Goal: Transaction & Acquisition: Purchase product/service

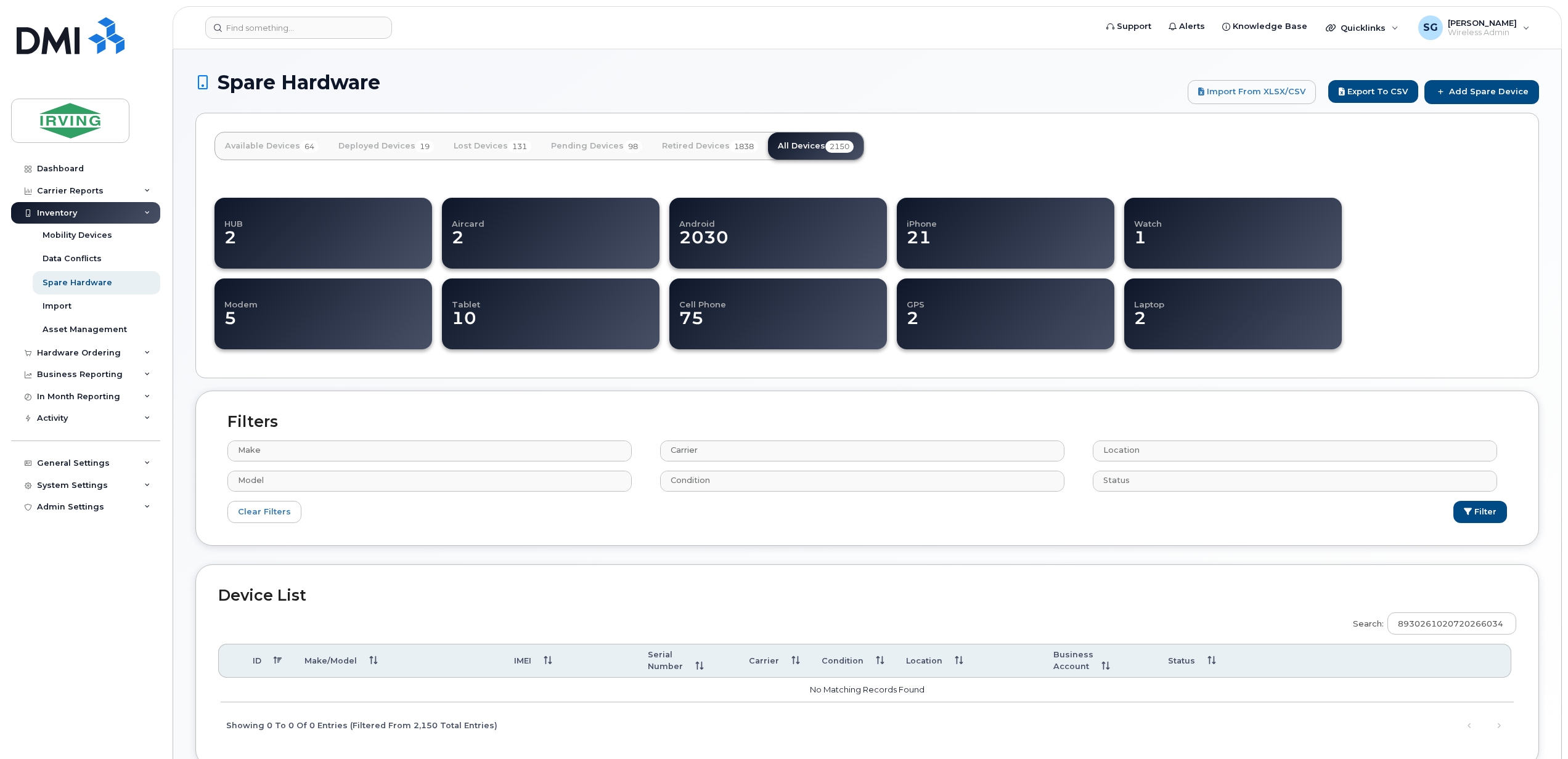
select select
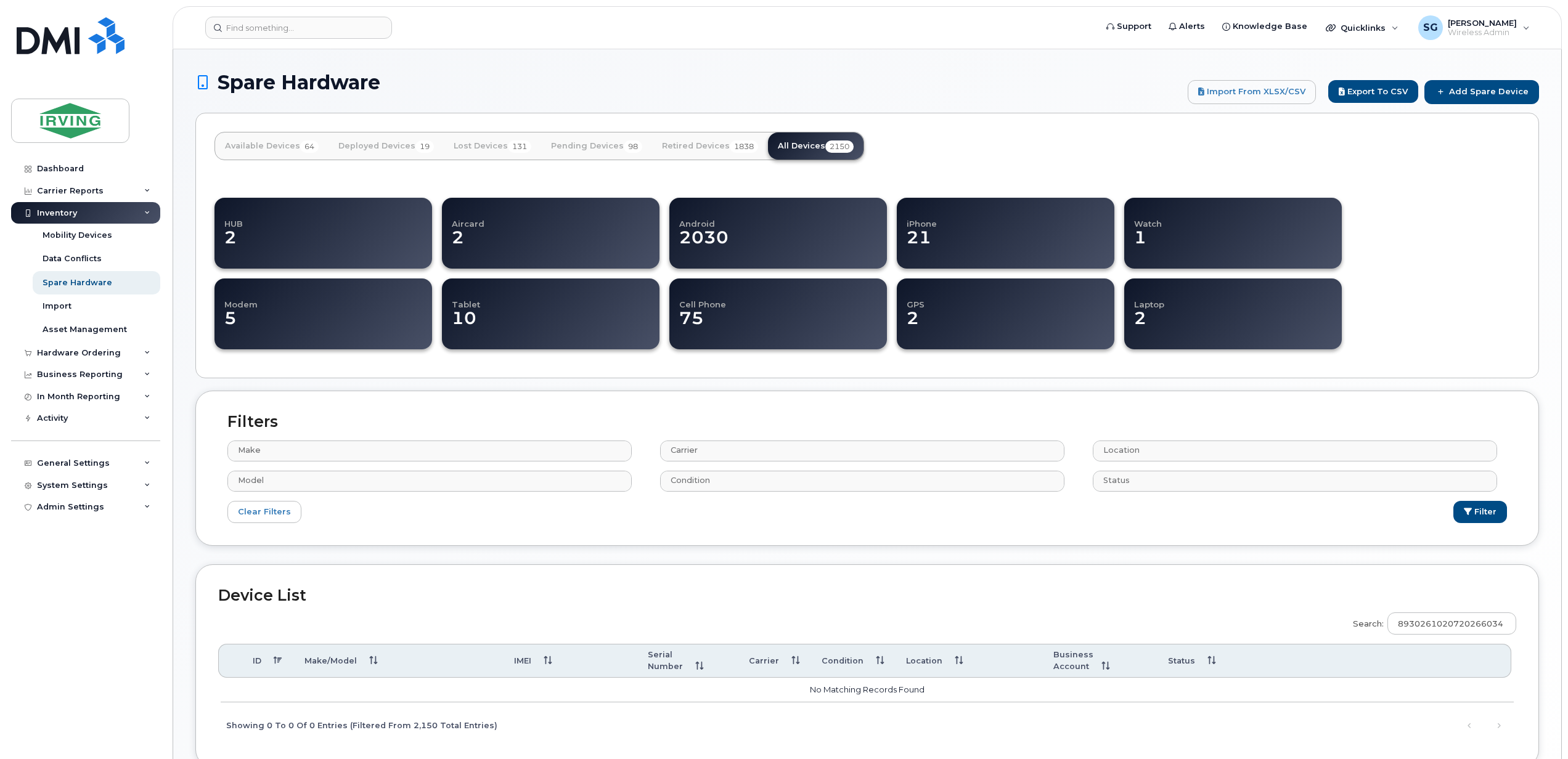
select select
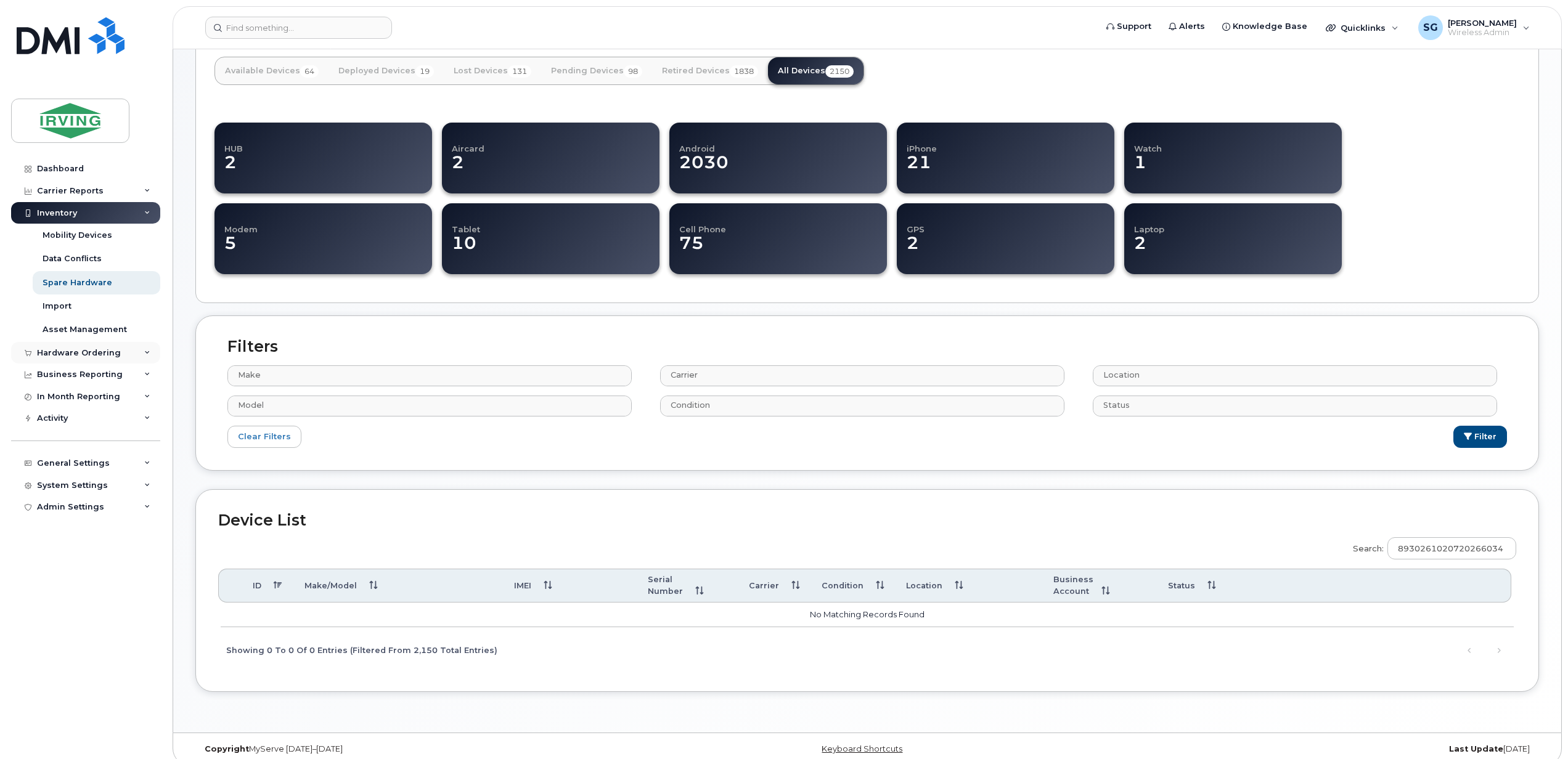
click at [55, 358] on div "Hardware Ordering" at bounding box center [85, 353] width 149 height 22
click at [65, 378] on div "Overview" at bounding box center [62, 375] width 40 height 11
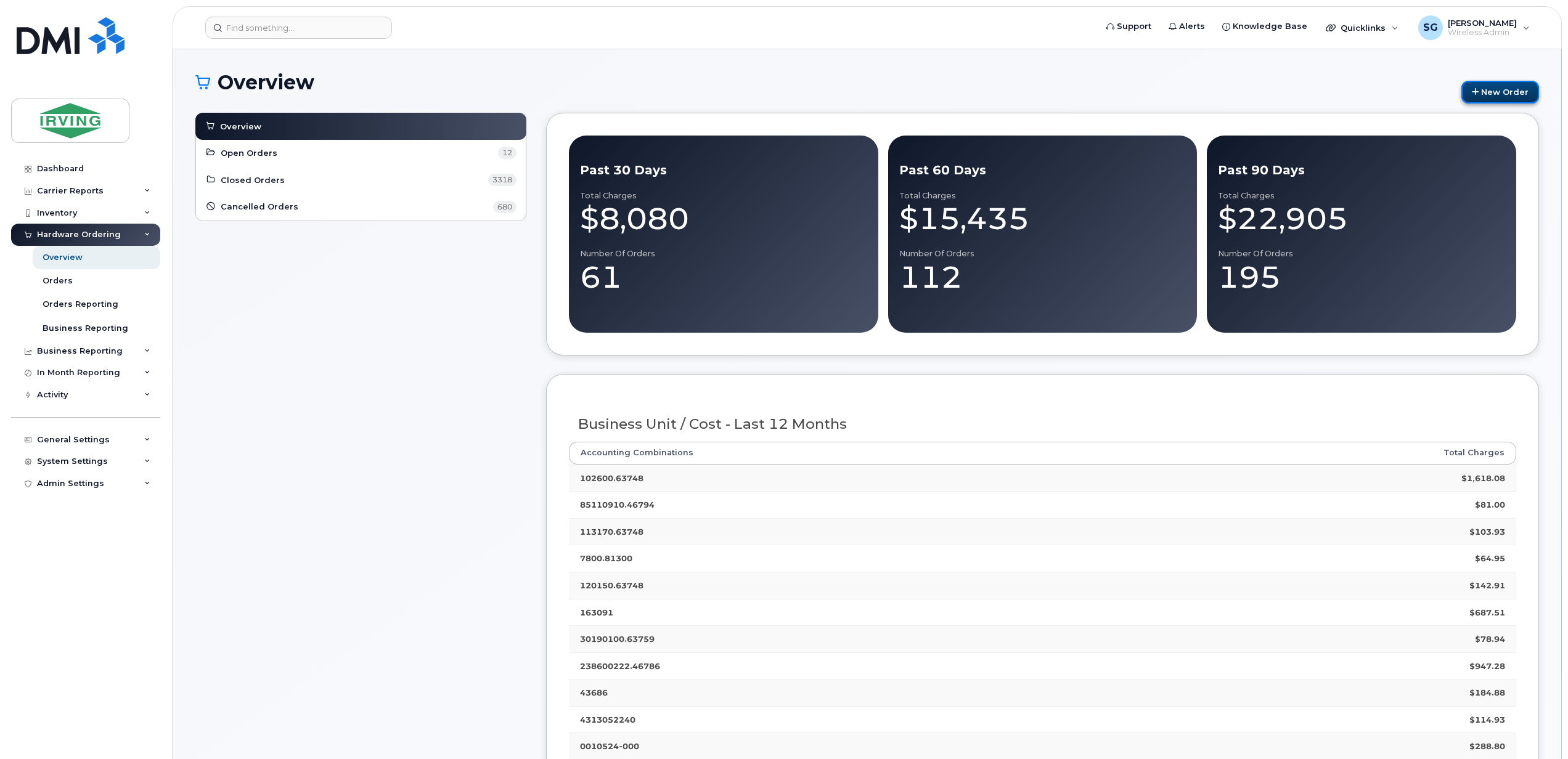
click at [1484, 93] on link "New Order" at bounding box center [1499, 92] width 78 height 23
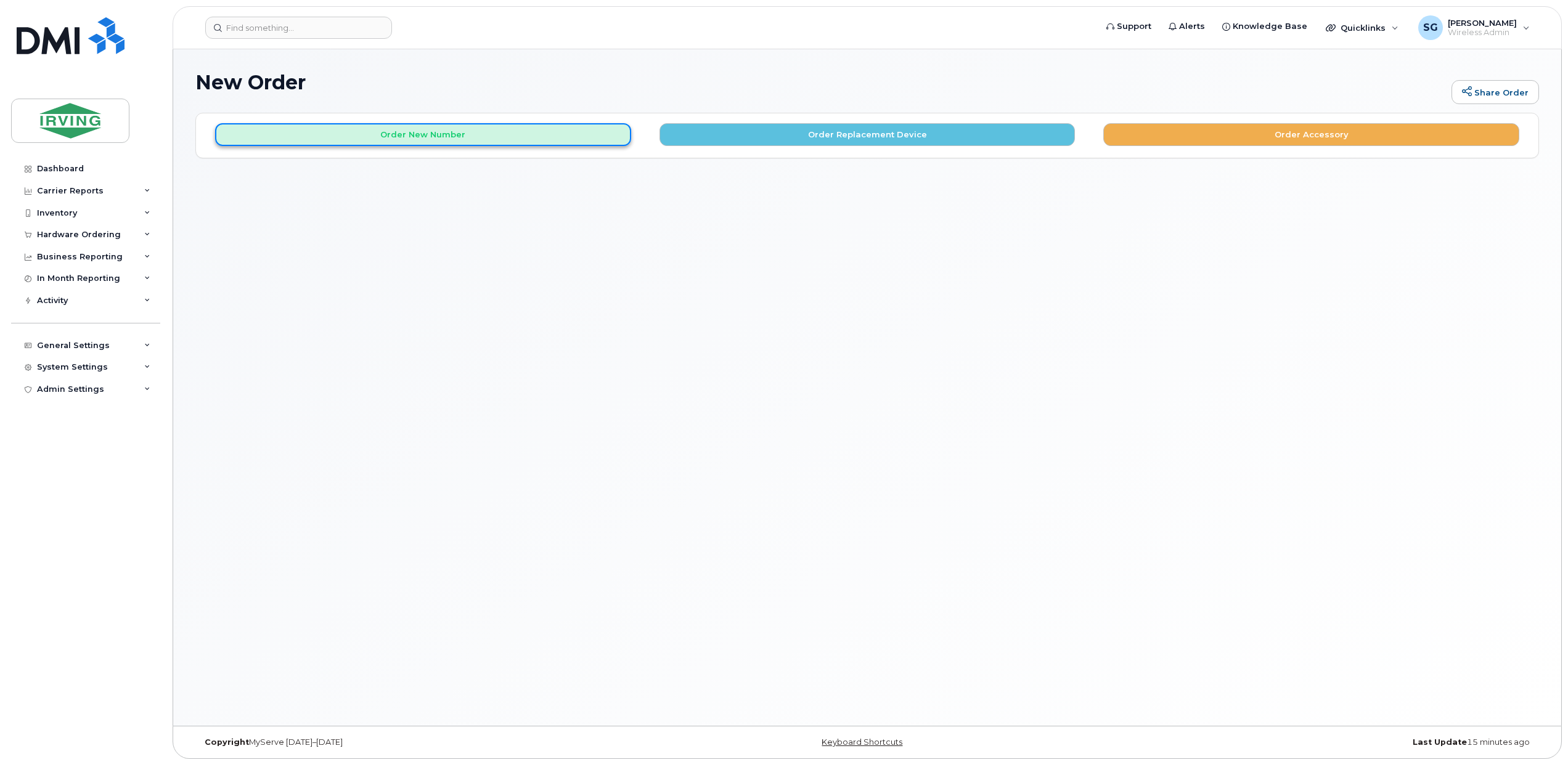
click at [515, 137] on button "Order New Number" at bounding box center [423, 135] width 416 height 23
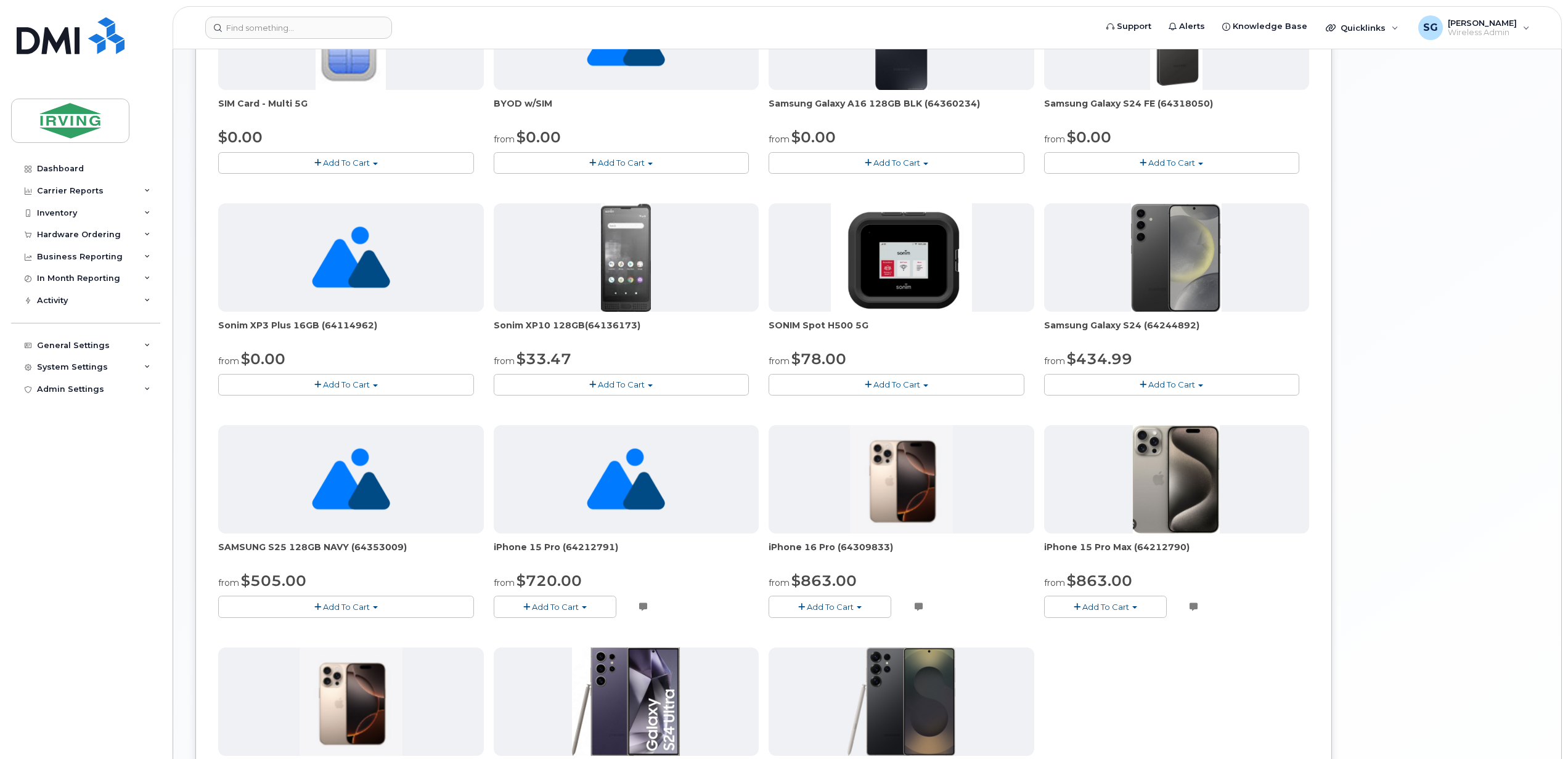
scroll to position [213, 0]
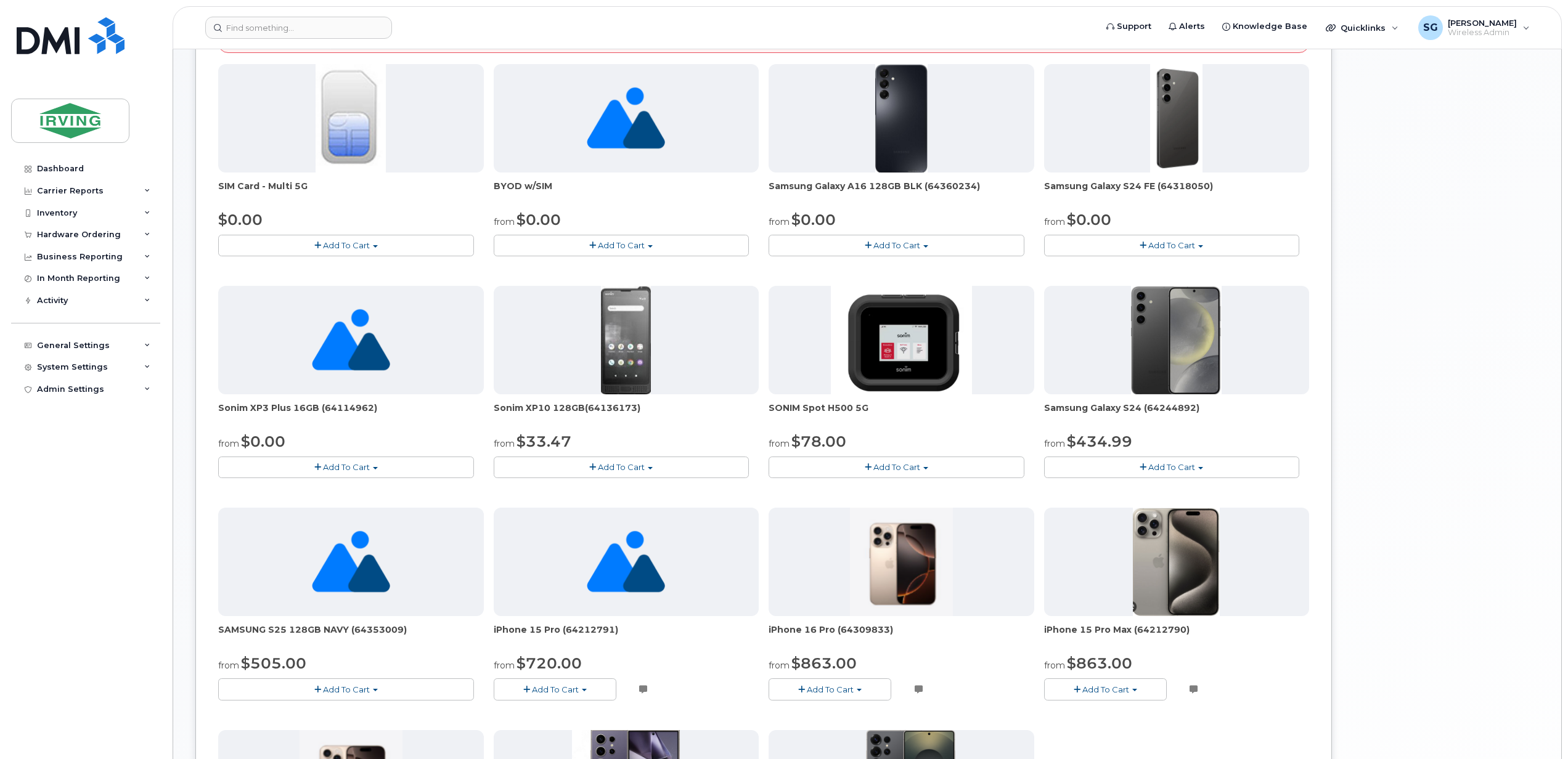
click at [1203, 253] on button "Add To Cart" at bounding box center [1172, 245] width 256 height 21
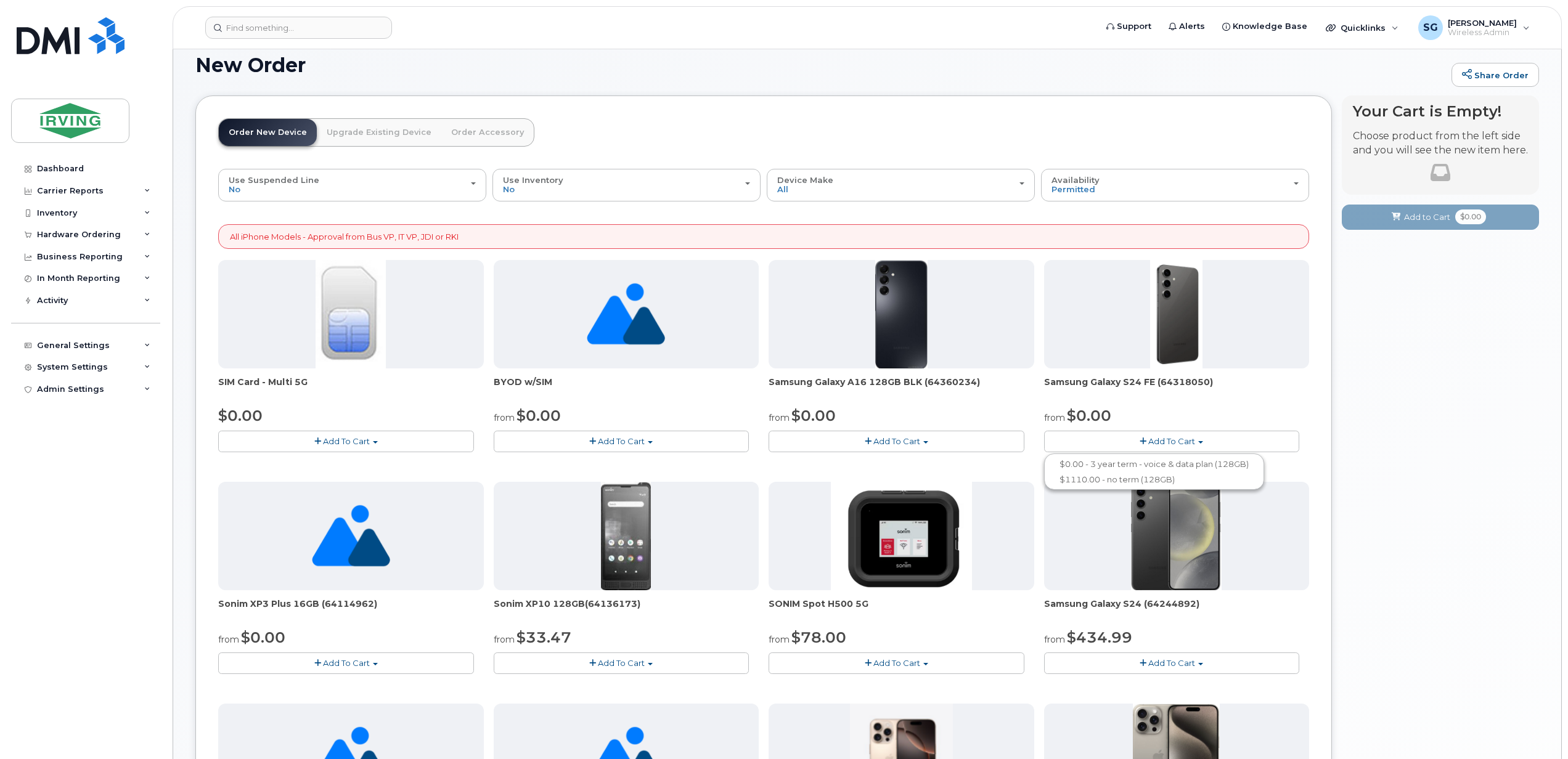
scroll to position [0, 0]
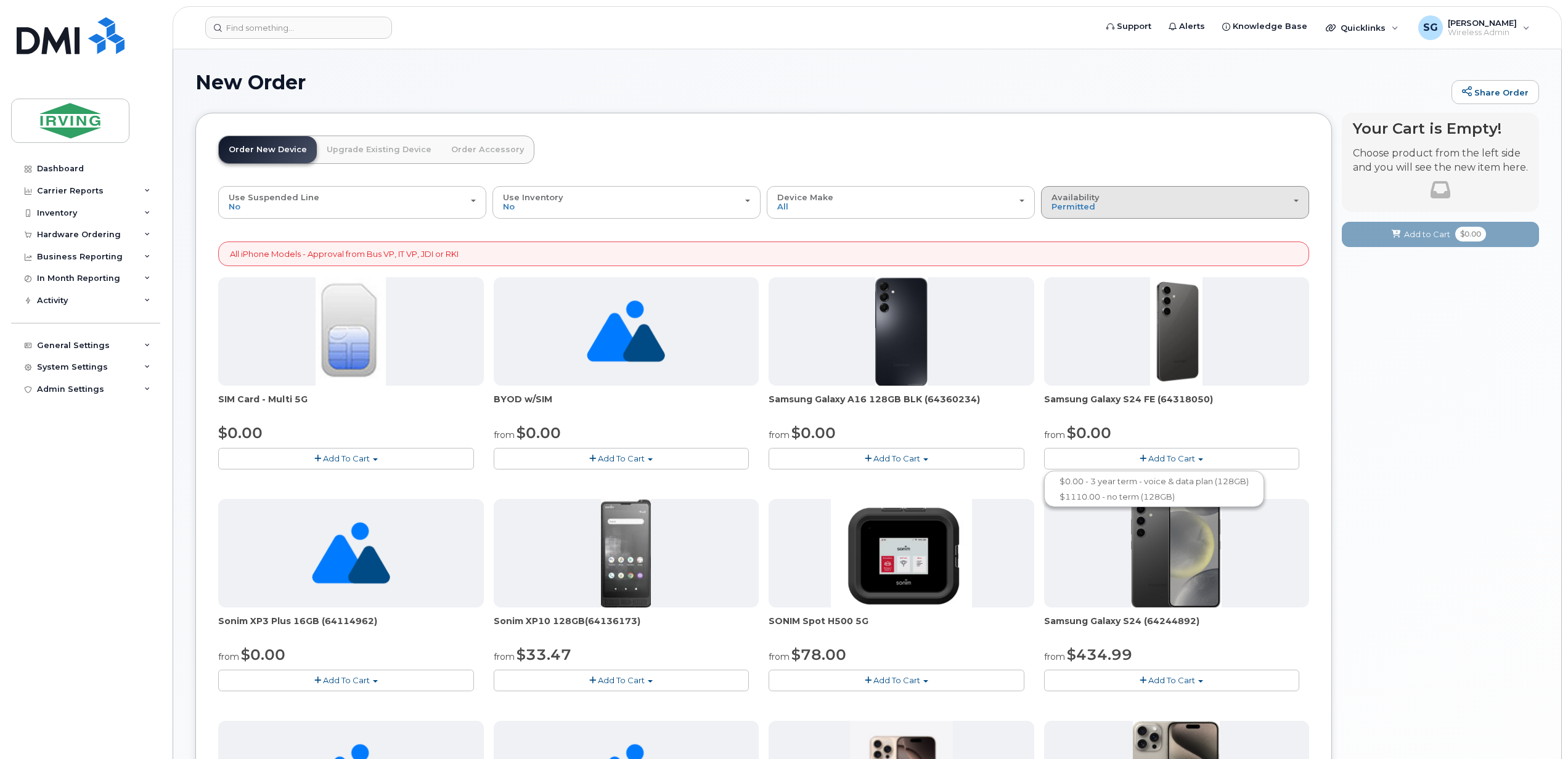
click at [1294, 202] on span "button" at bounding box center [1295, 201] width 5 height 3
click at [1069, 252] on label "All" at bounding box center [1057, 251] width 26 height 15
click at [0, 0] on input "All" at bounding box center [0, 0] width 0 height 0
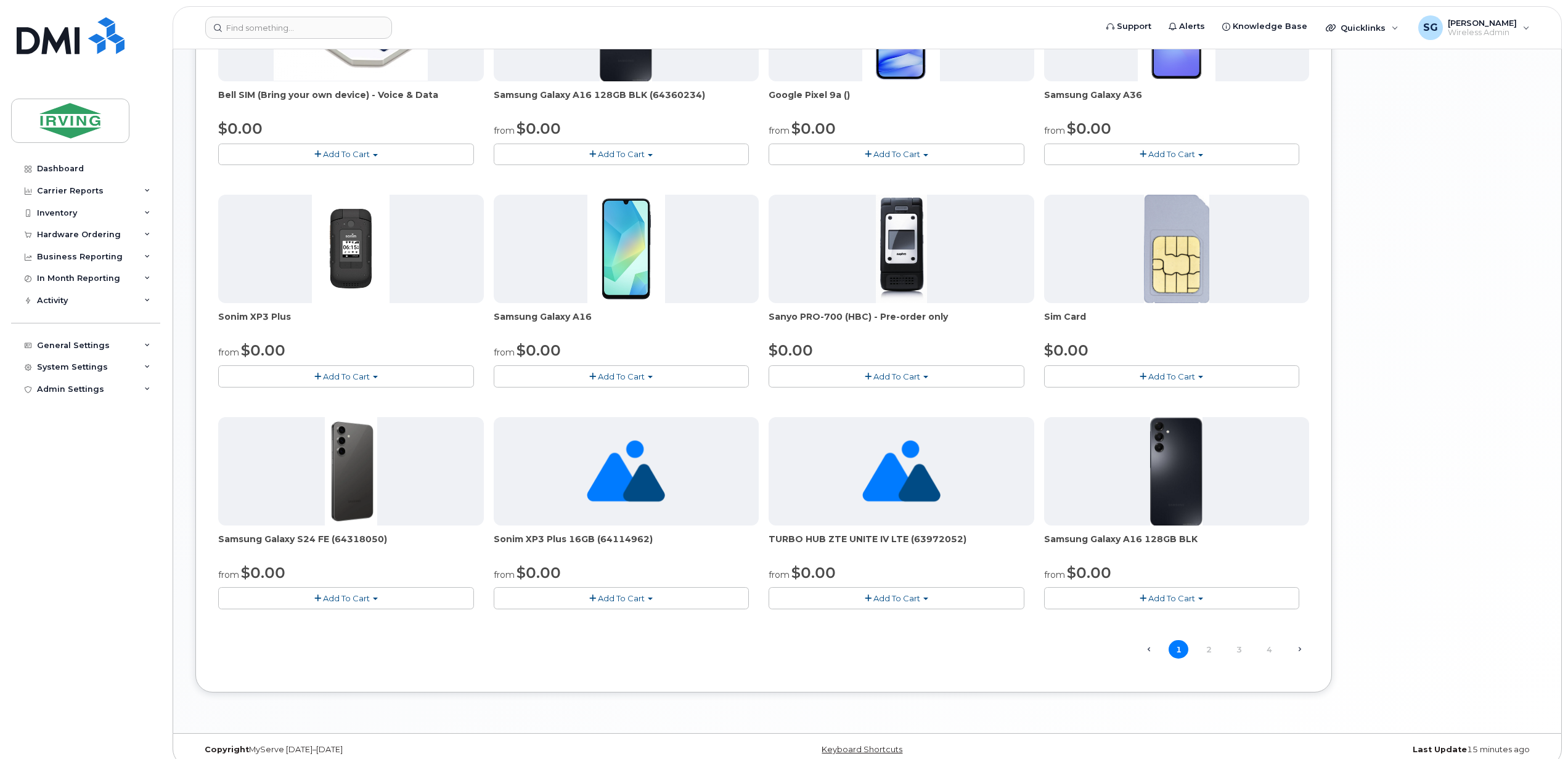
scroll to position [544, 0]
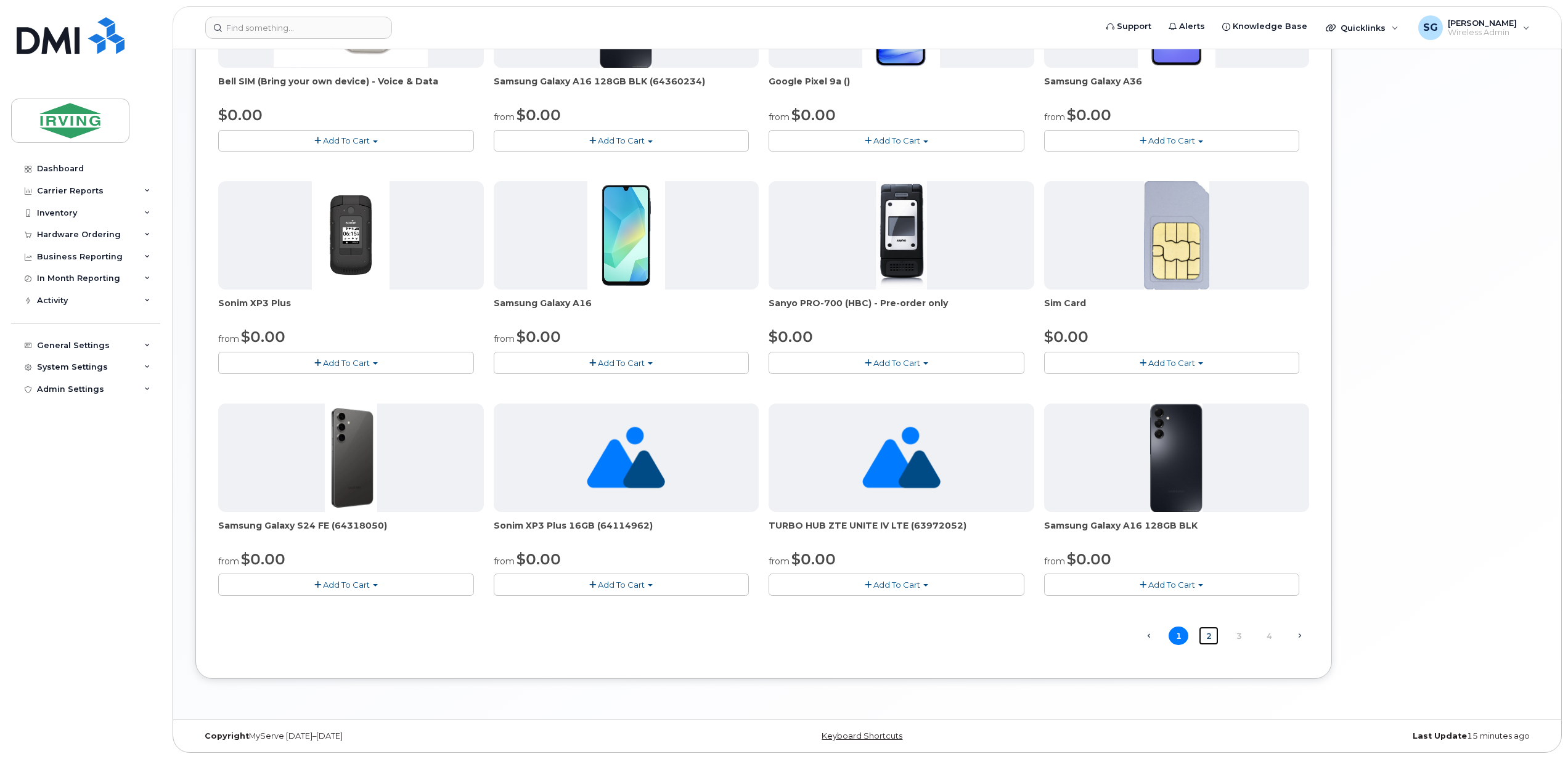
click at [1208, 631] on link "2" at bounding box center [1208, 636] width 20 height 19
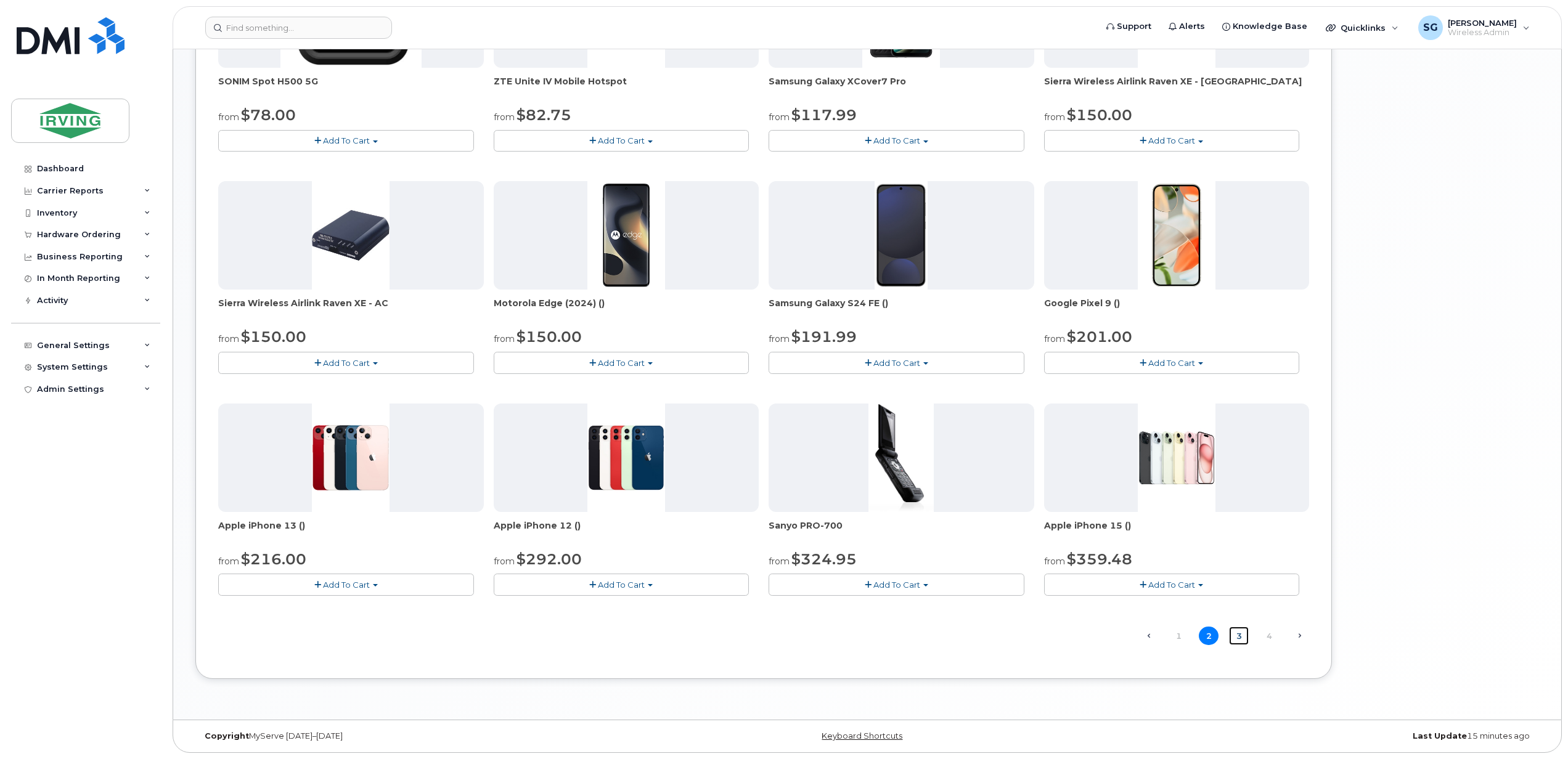
click at [1236, 635] on link "3" at bounding box center [1238, 636] width 20 height 19
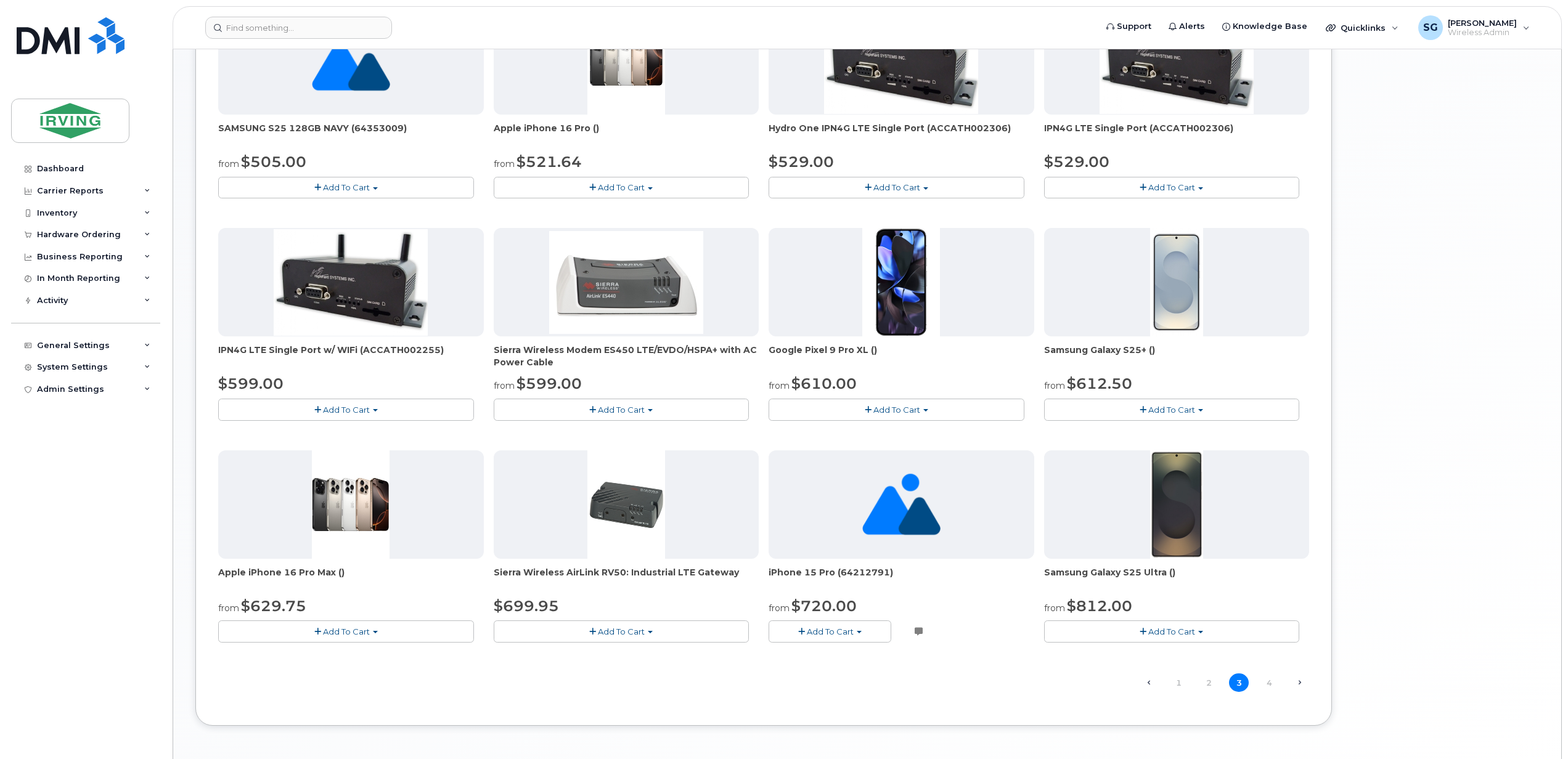
scroll to position [0, 0]
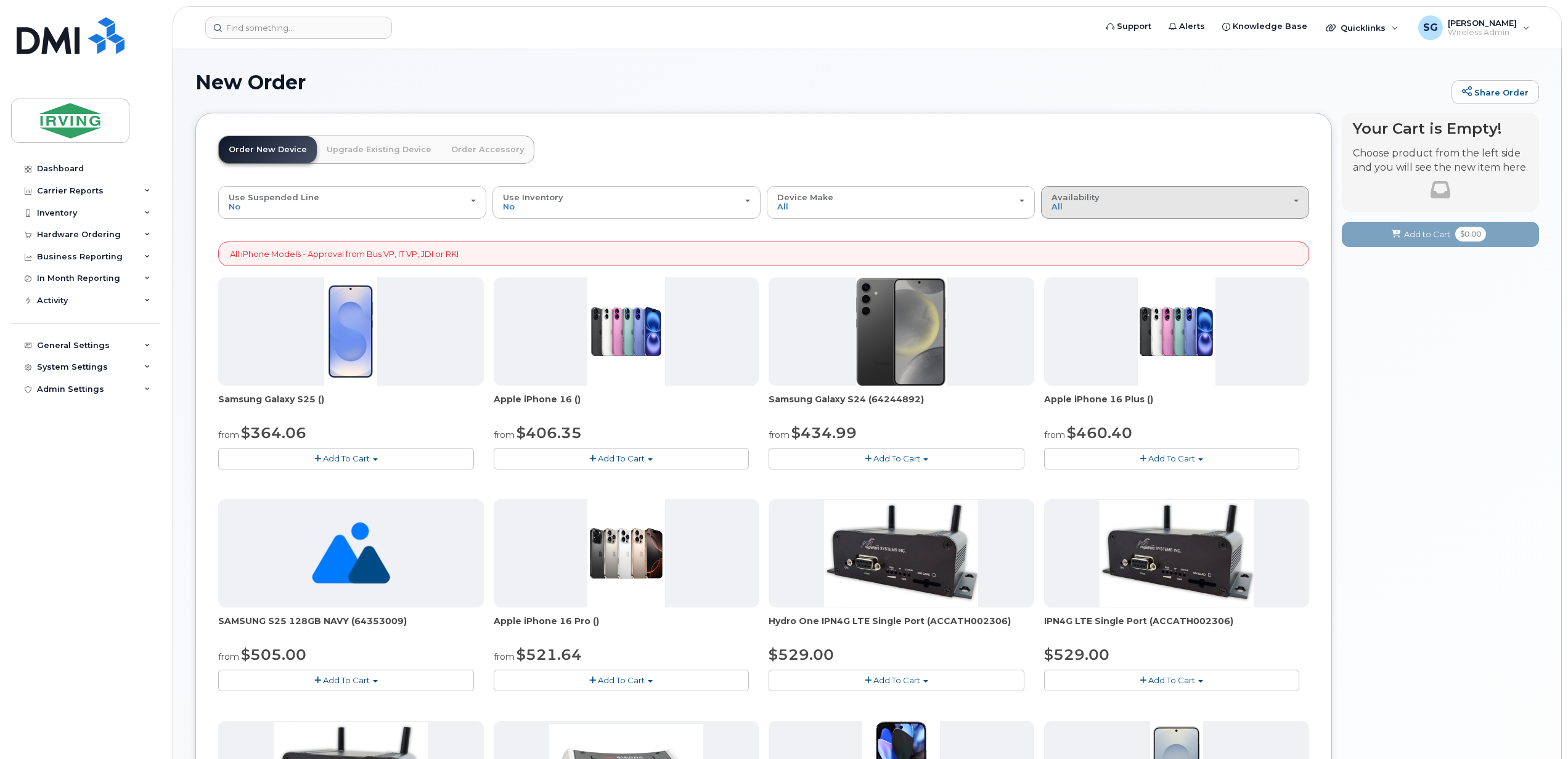
click at [1291, 205] on div "Availability Permitted All" at bounding box center [1175, 202] width 247 height 19
click at [1087, 226] on label "Permitted" at bounding box center [1073, 231] width 58 height 15
click at [0, 0] on input "Permitted" at bounding box center [0, 0] width 0 height 0
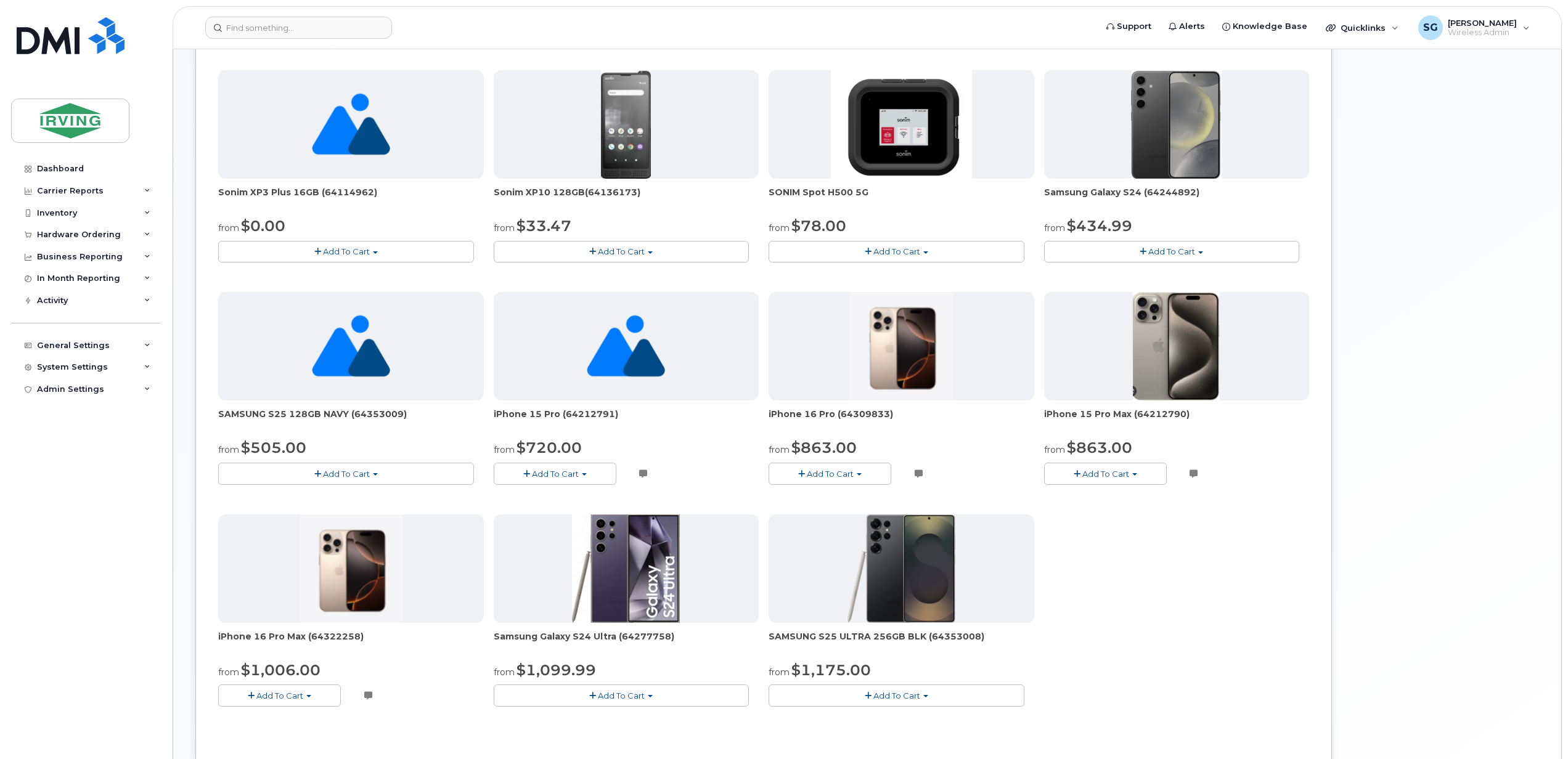
scroll to position [131, 0]
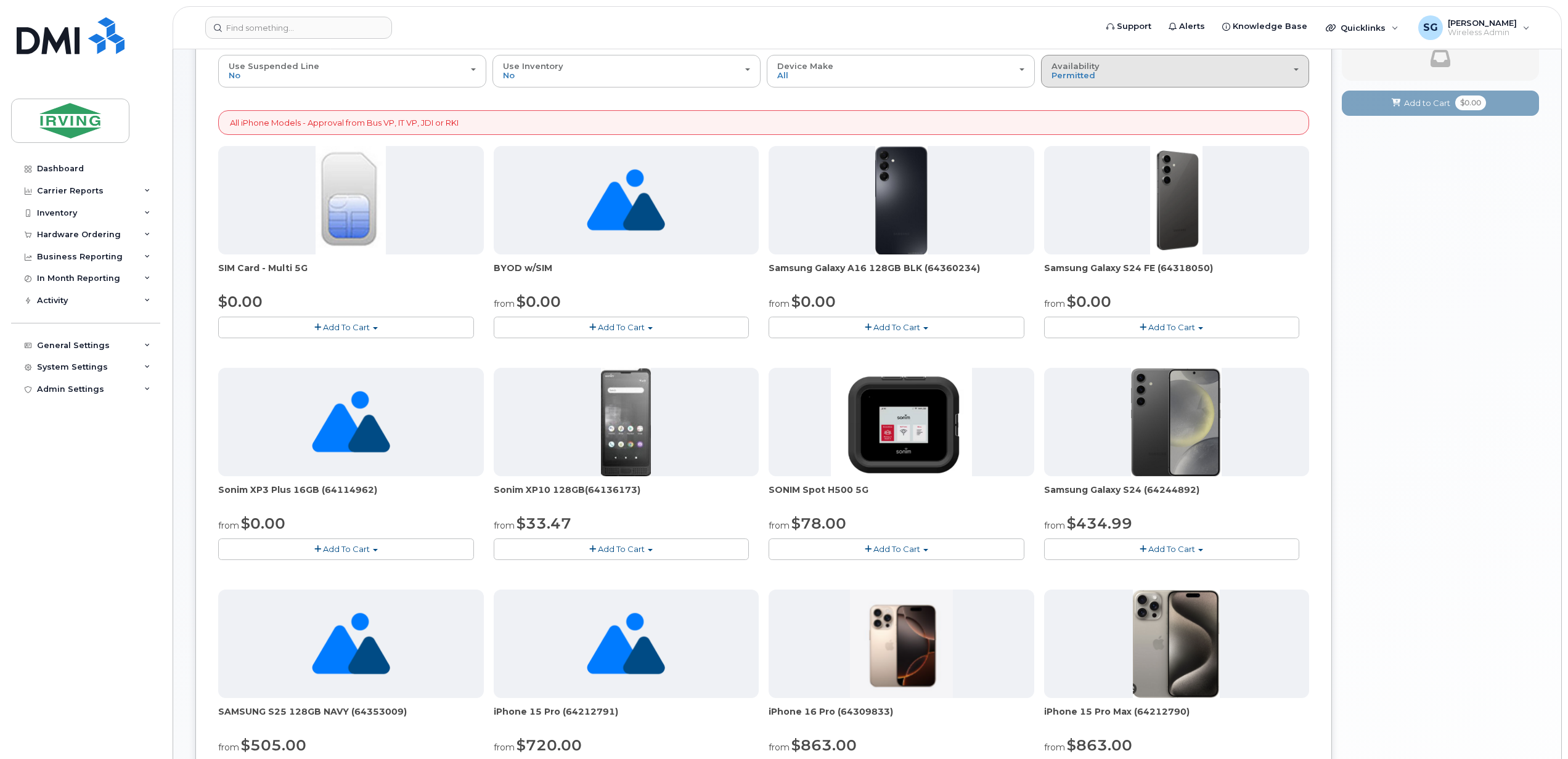
click at [1100, 75] on div "Availability Permitted All" at bounding box center [1175, 71] width 247 height 19
click at [1087, 124] on div "All" at bounding box center [1175, 120] width 262 height 15
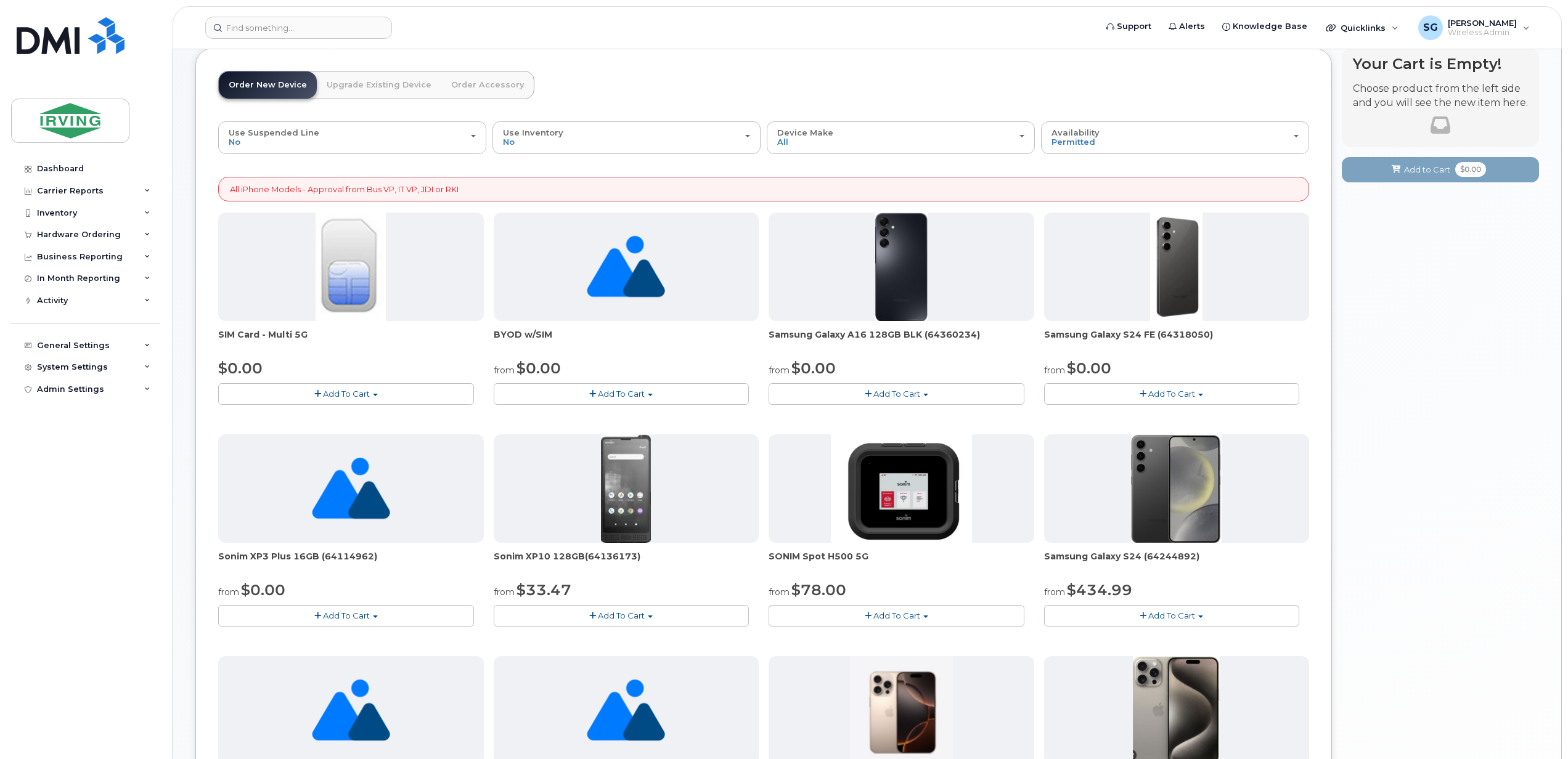
scroll to position [0, 0]
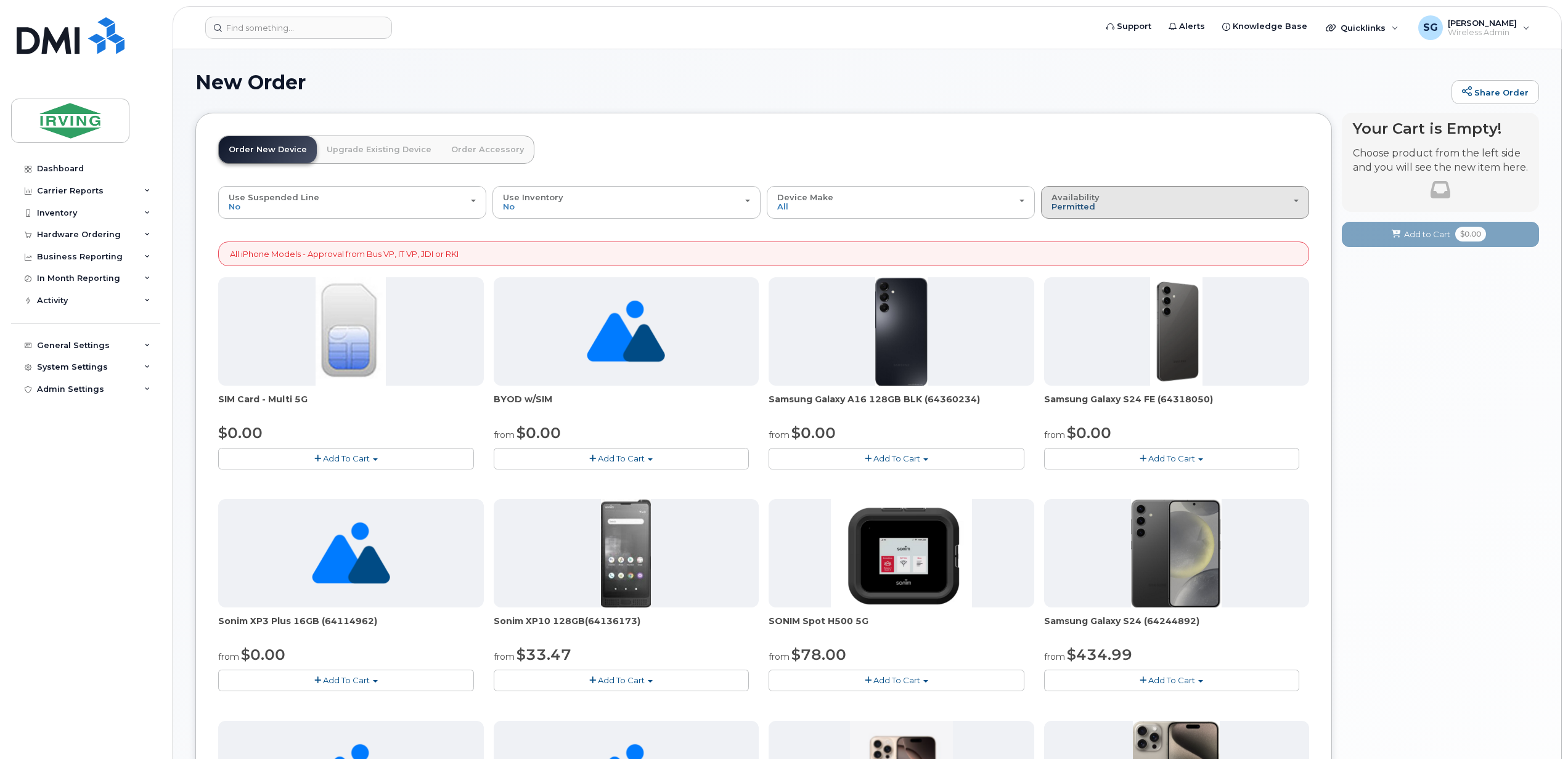
click at [1086, 207] on span "Permitted" at bounding box center [1073, 207] width 44 height 10
click at [1076, 257] on div "All" at bounding box center [1175, 251] width 262 height 15
drag, startPoint x: 1213, startPoint y: 215, endPoint x: 1112, endPoint y: 227, distance: 101.7
click at [1213, 215] on button "Availability Permitted All" at bounding box center [1175, 202] width 268 height 32
click at [1065, 257] on label "All" at bounding box center [1057, 251] width 26 height 15
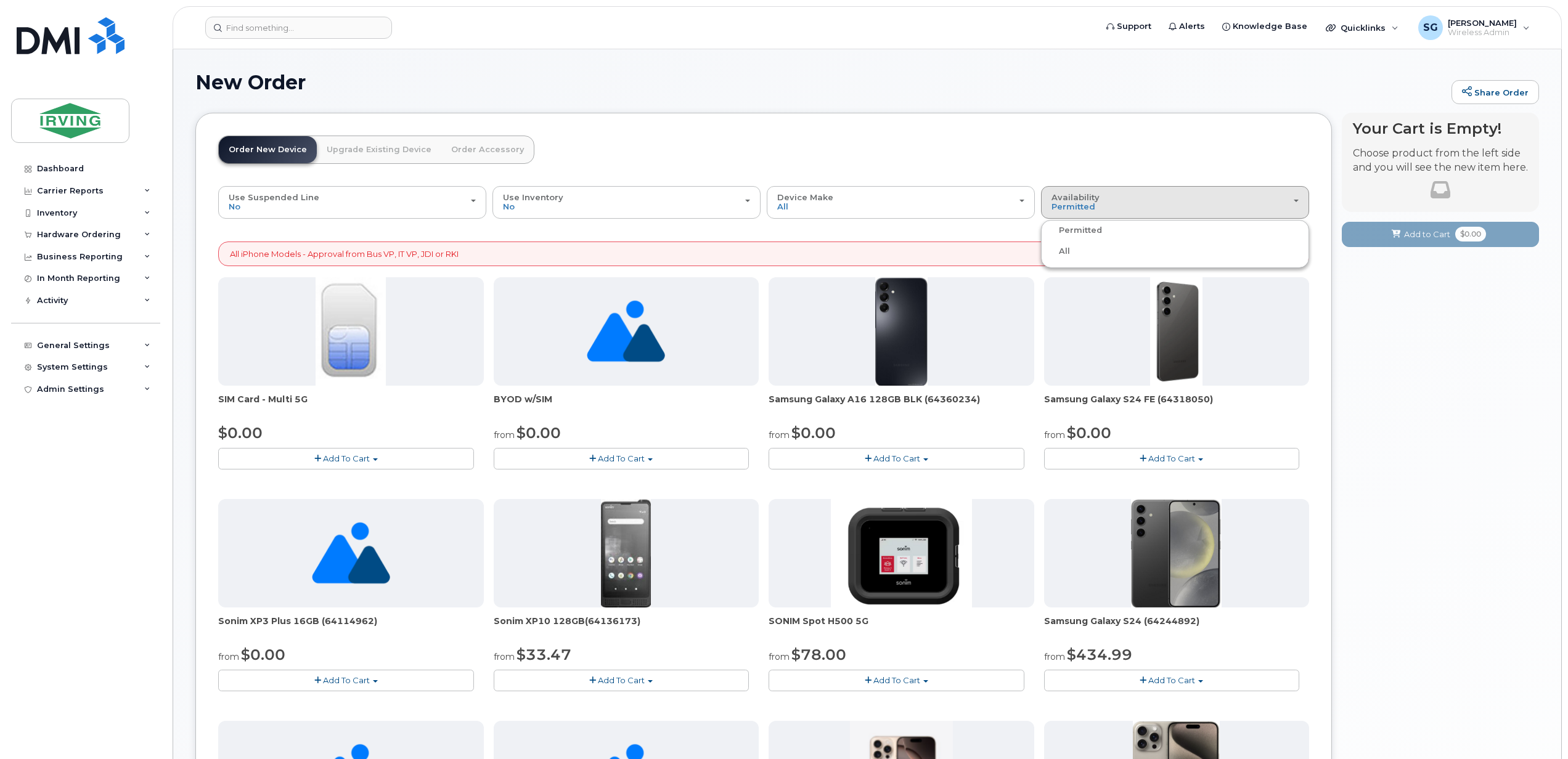
click at [0, 0] on input "All" at bounding box center [0, 0] width 0 height 0
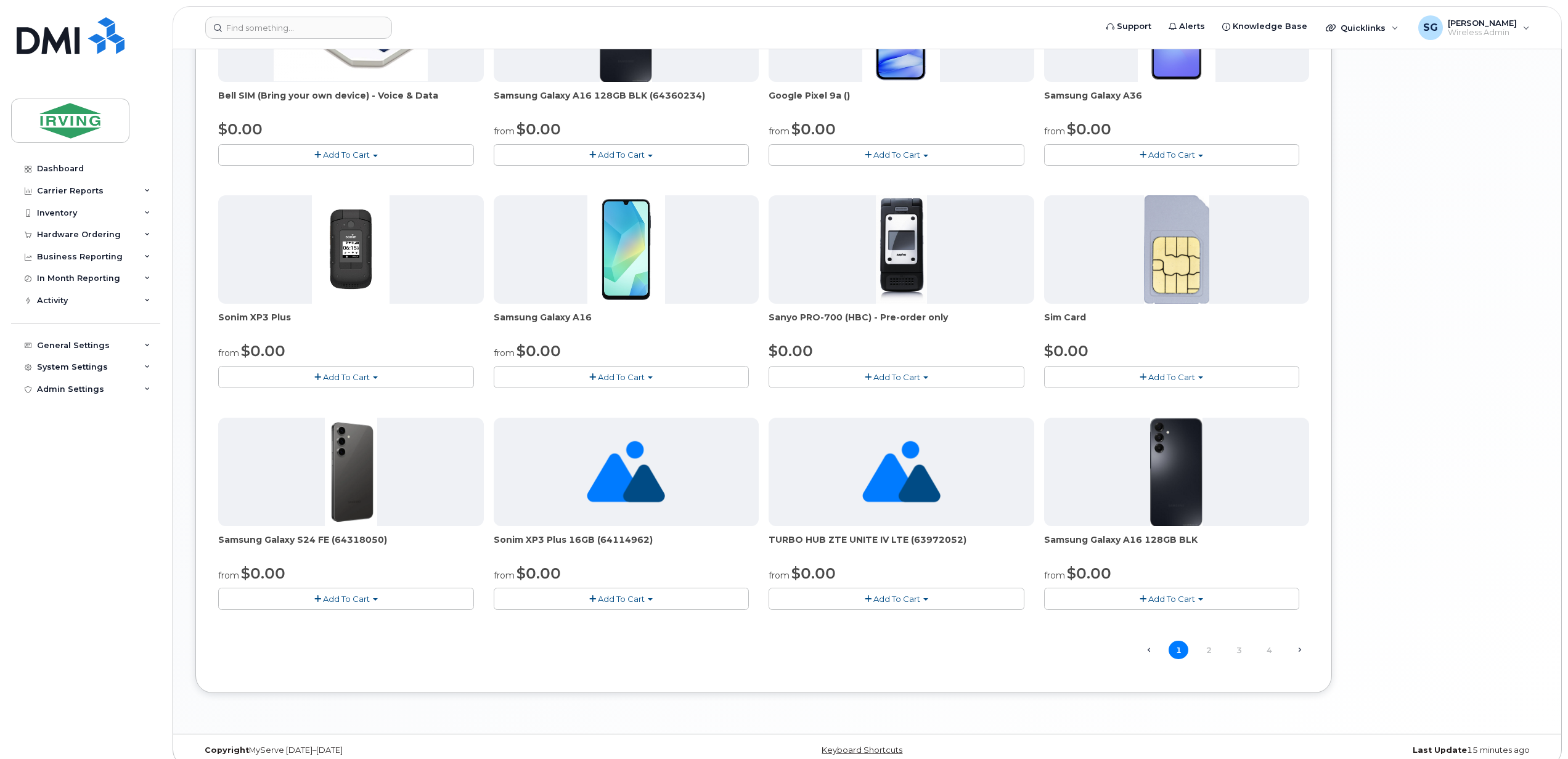
scroll to position [544, 0]
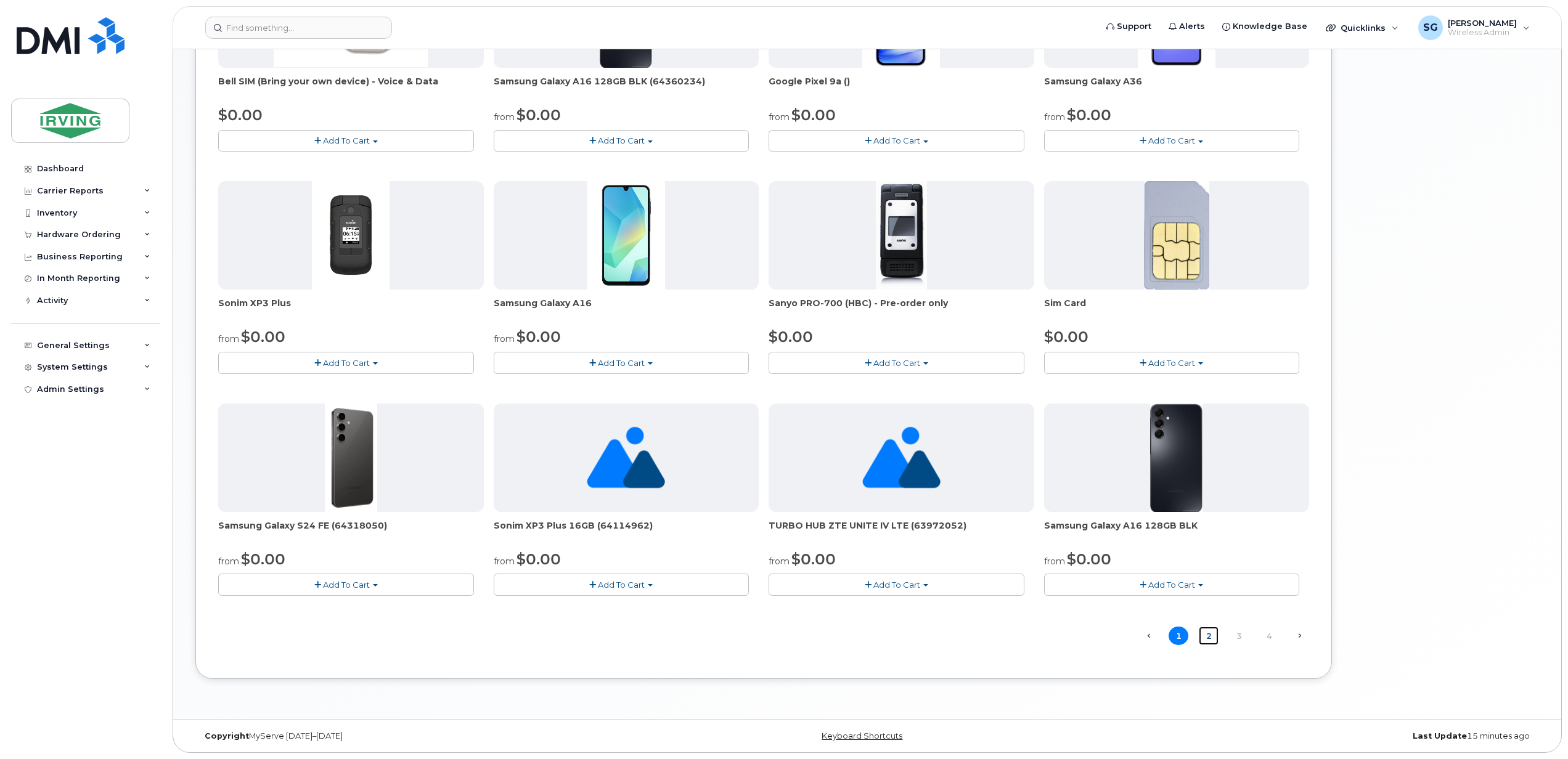
click at [1211, 633] on link "2" at bounding box center [1208, 636] width 20 height 19
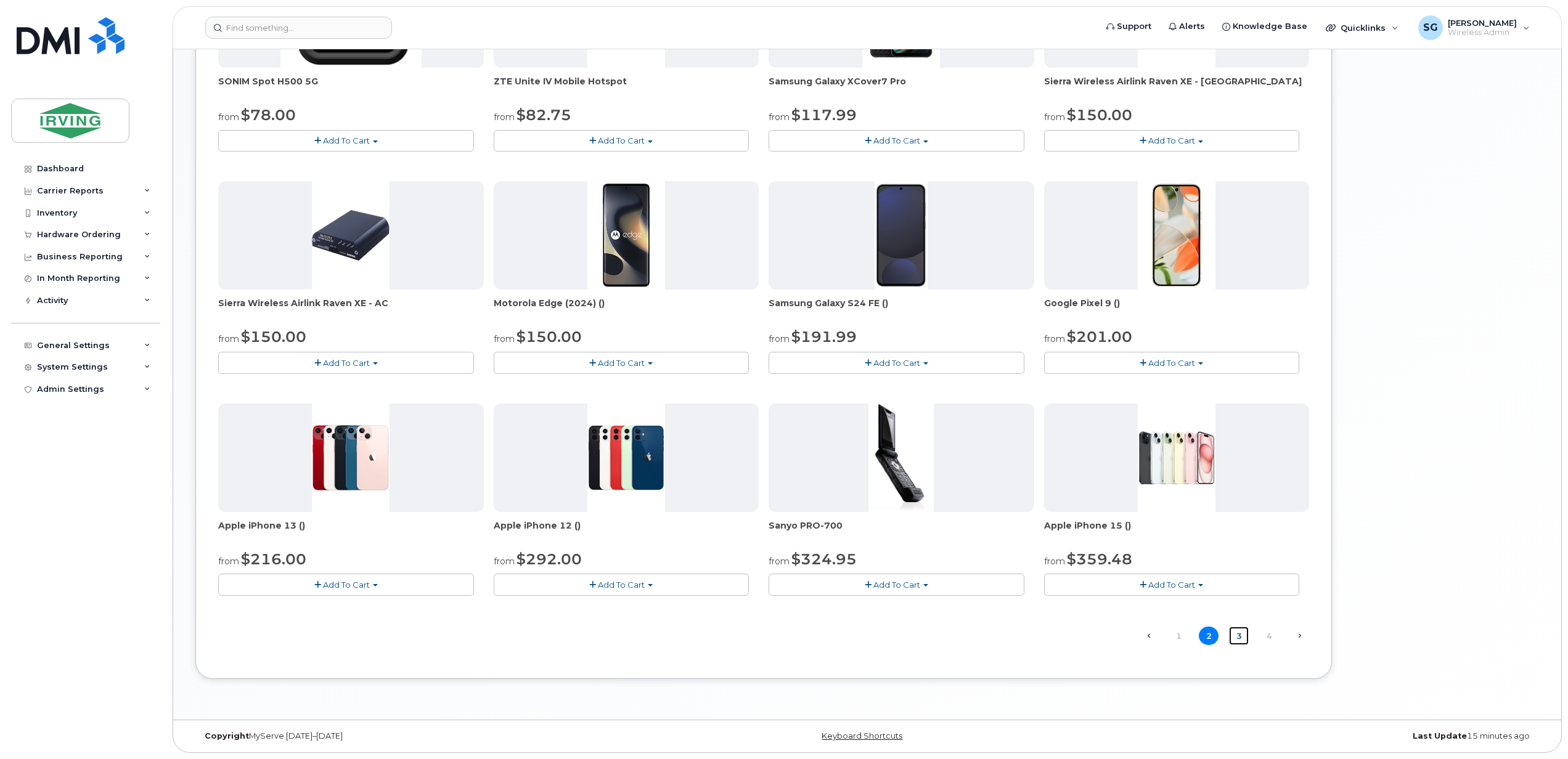
click at [1237, 636] on link "3" at bounding box center [1238, 636] width 20 height 19
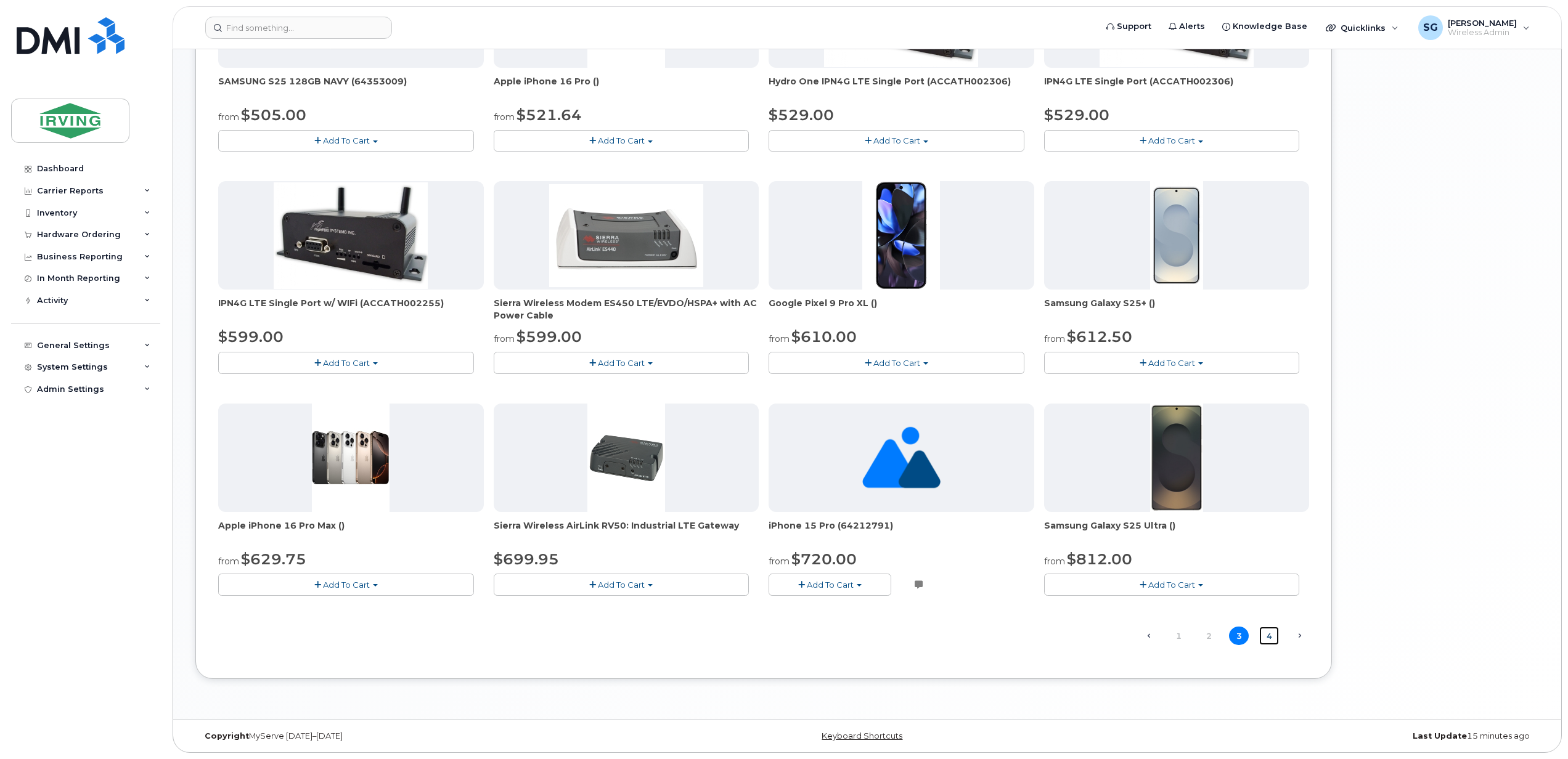
click at [1273, 627] on link "4" at bounding box center [1269, 636] width 20 height 19
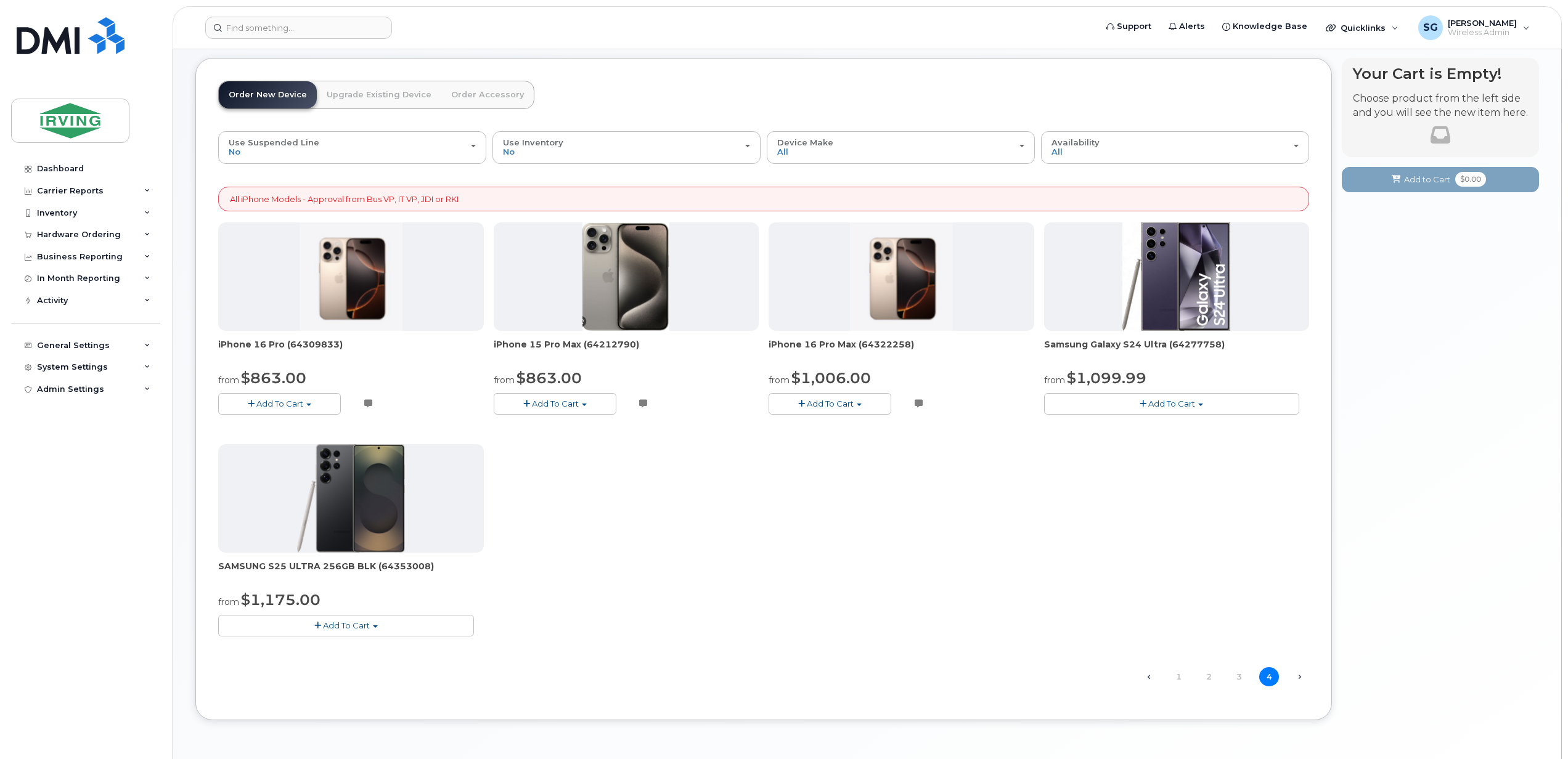
scroll to position [100, 0]
